Goal: Find specific page/section: Find specific page/section

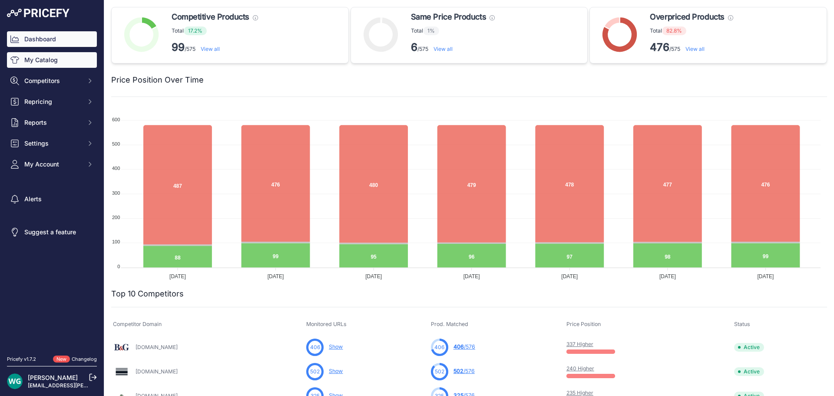
click at [45, 60] on link "My Catalog" at bounding box center [52, 60] width 90 height 16
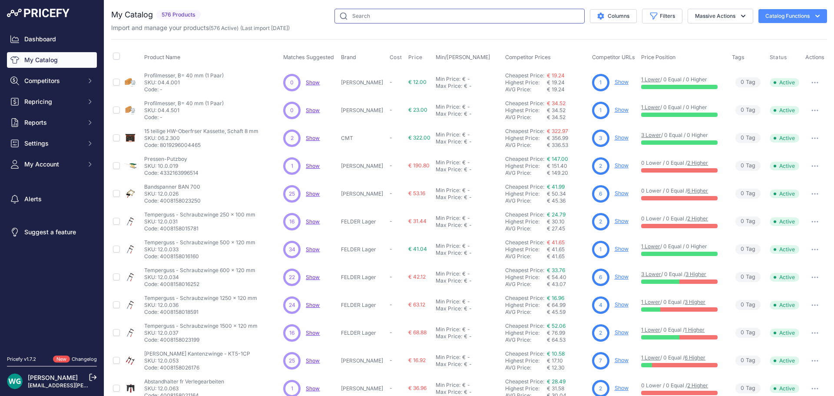
click at [459, 13] on input "text" at bounding box center [459, 16] width 250 height 15
type input "F576296"
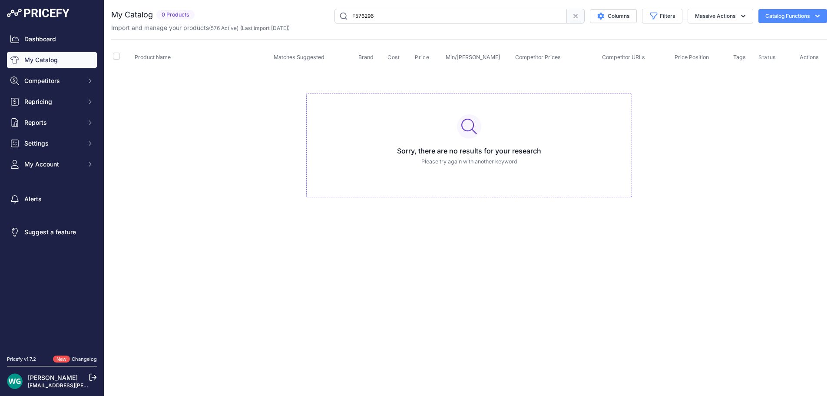
drag, startPoint x: 458, startPoint y: 13, endPoint x: 206, endPoint y: 9, distance: 251.5
click at [211, 10] on div "F576296 Columns Filters Status All Status Only Enabled Only Disabled" at bounding box center [512, 16] width 629 height 15
